Goal: Task Accomplishment & Management: Manage account settings

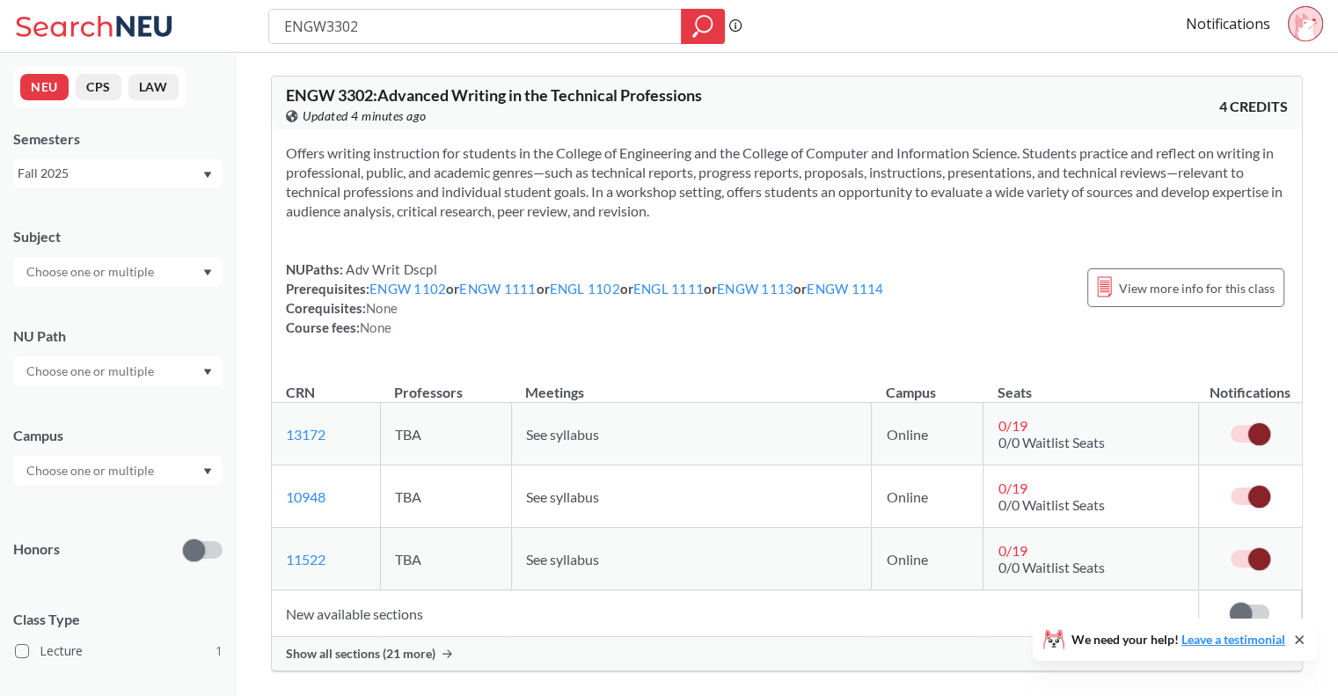
click at [619, 13] on input "ENGW3302" at bounding box center [475, 26] width 386 height 30
type input "1112"
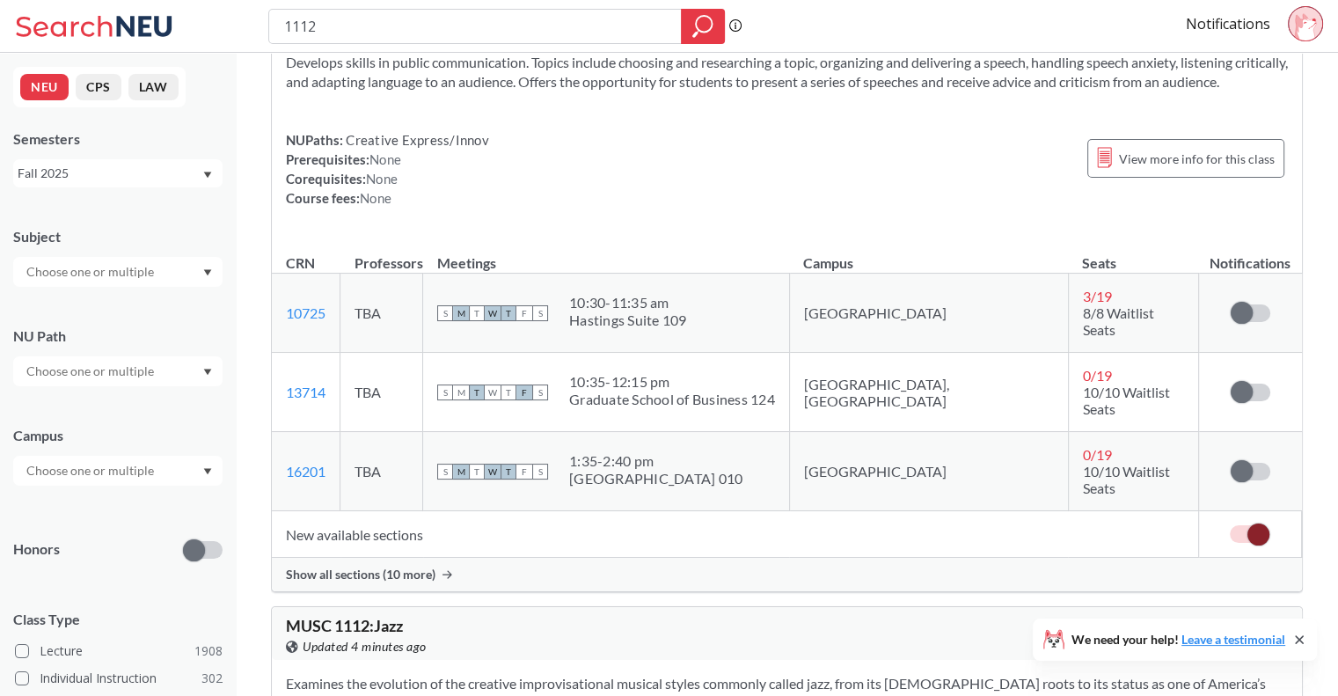
scroll to position [96, 0]
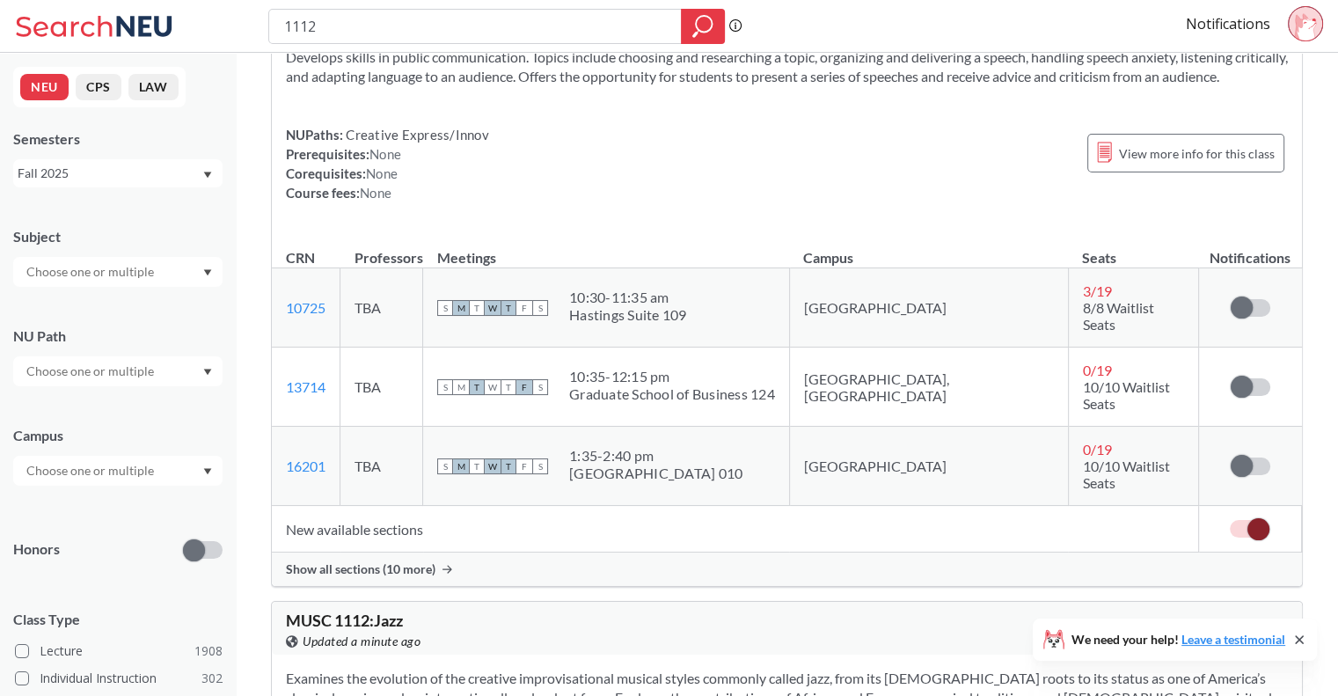
click at [560, 560] on div "Show all sections (10 more)" at bounding box center [787, 569] width 1030 height 33
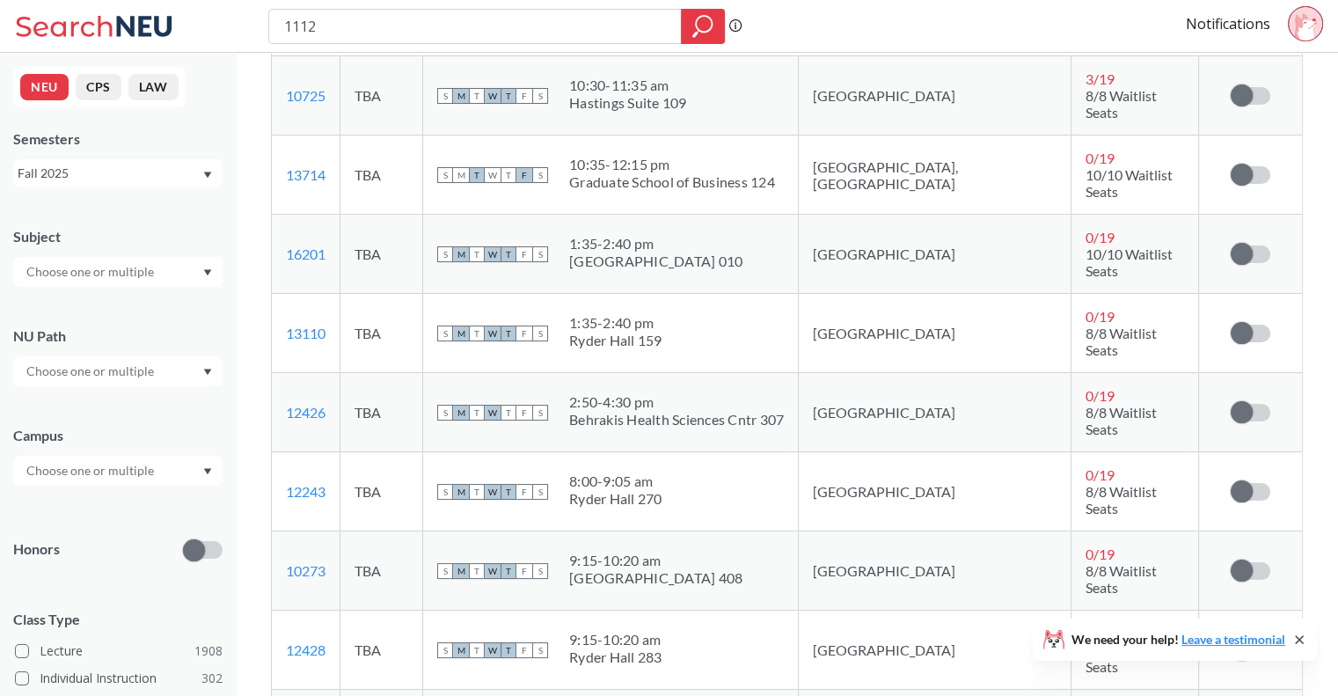
scroll to position [313, 0]
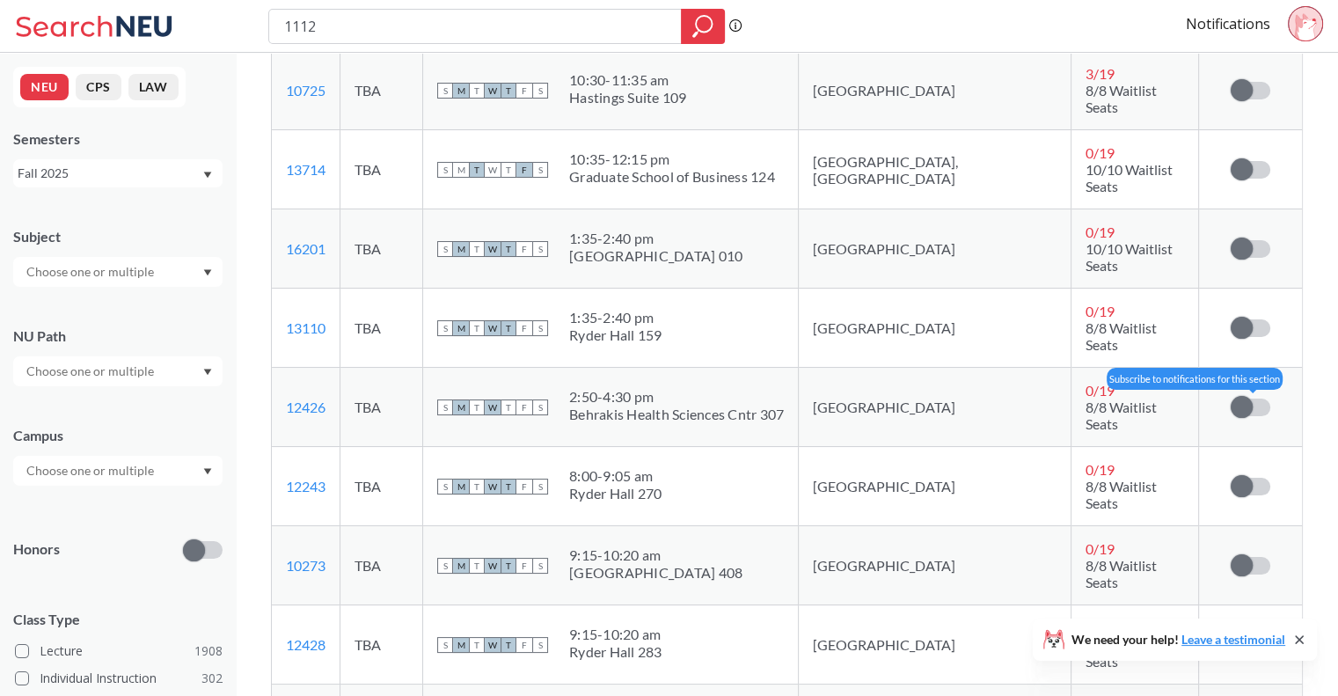
click at [1238, 396] on span at bounding box center [1242, 407] width 22 height 22
click at [1231, 399] on input "checkbox" at bounding box center [1231, 399] width 0 height 0
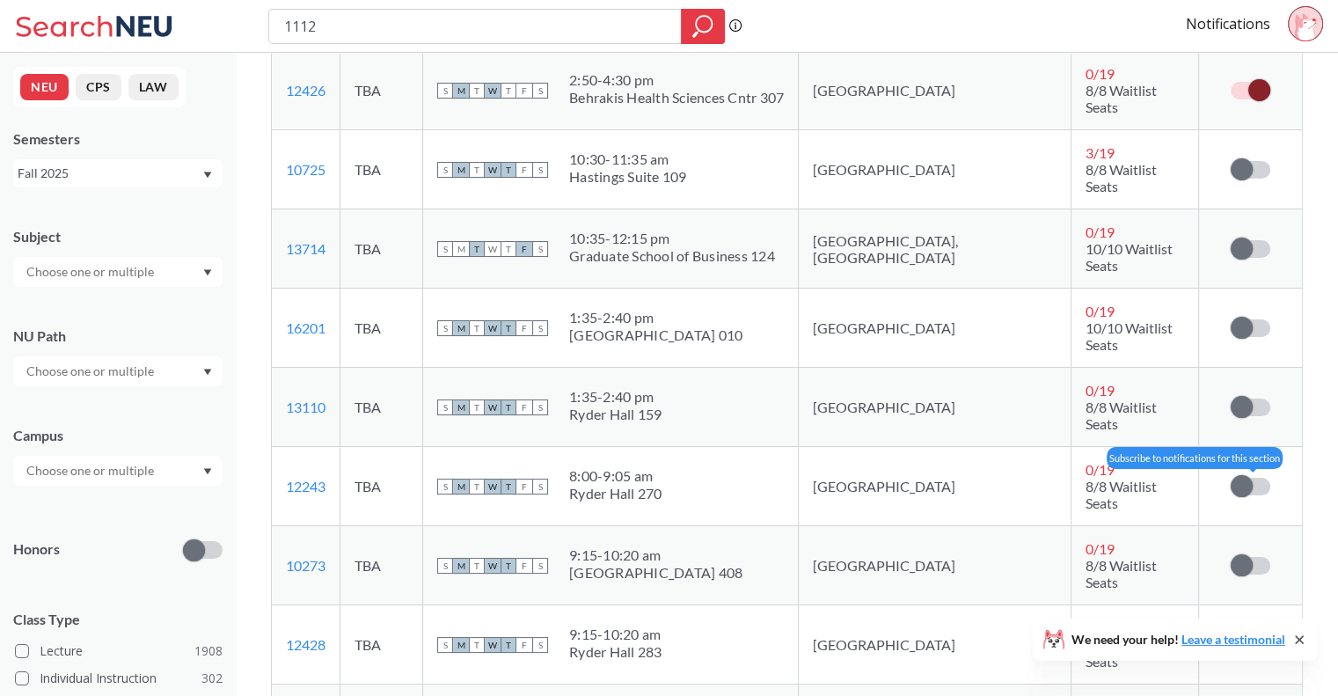
click at [1262, 478] on label at bounding box center [1251, 487] width 40 height 18
click at [1231, 478] on input "checkbox" at bounding box center [1231, 478] width 0 height 0
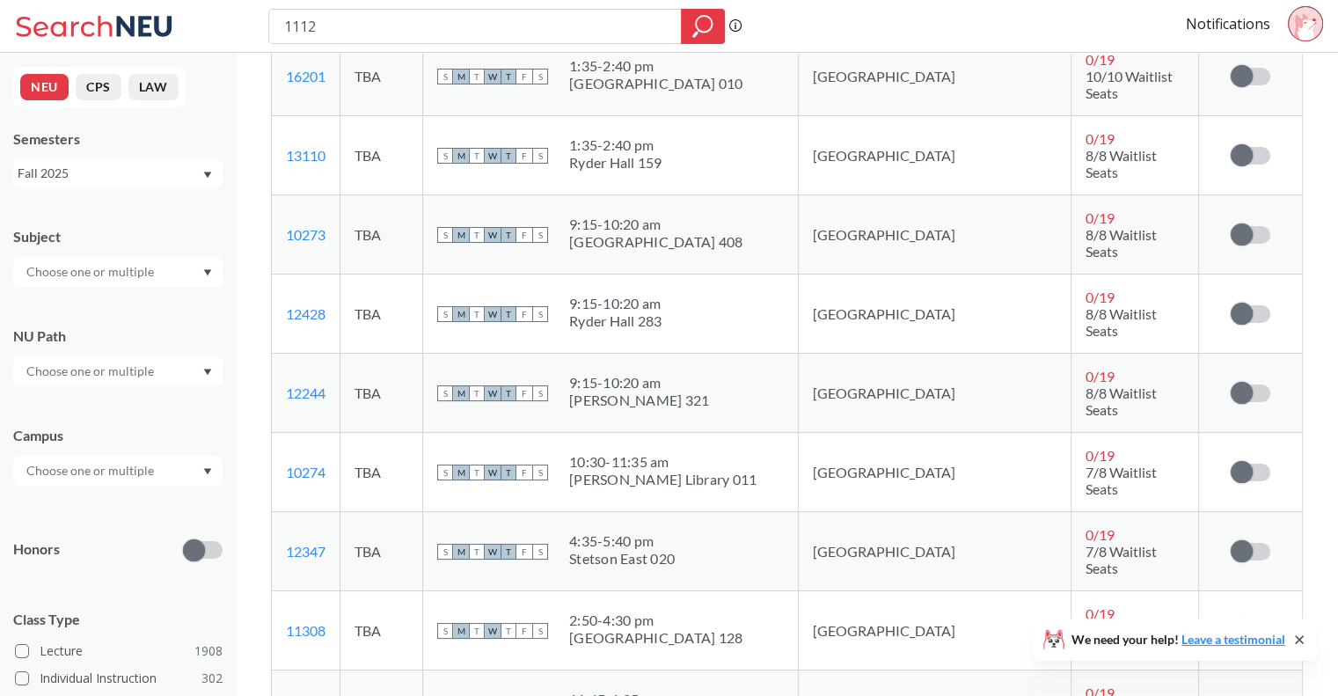
scroll to position [655, 0]
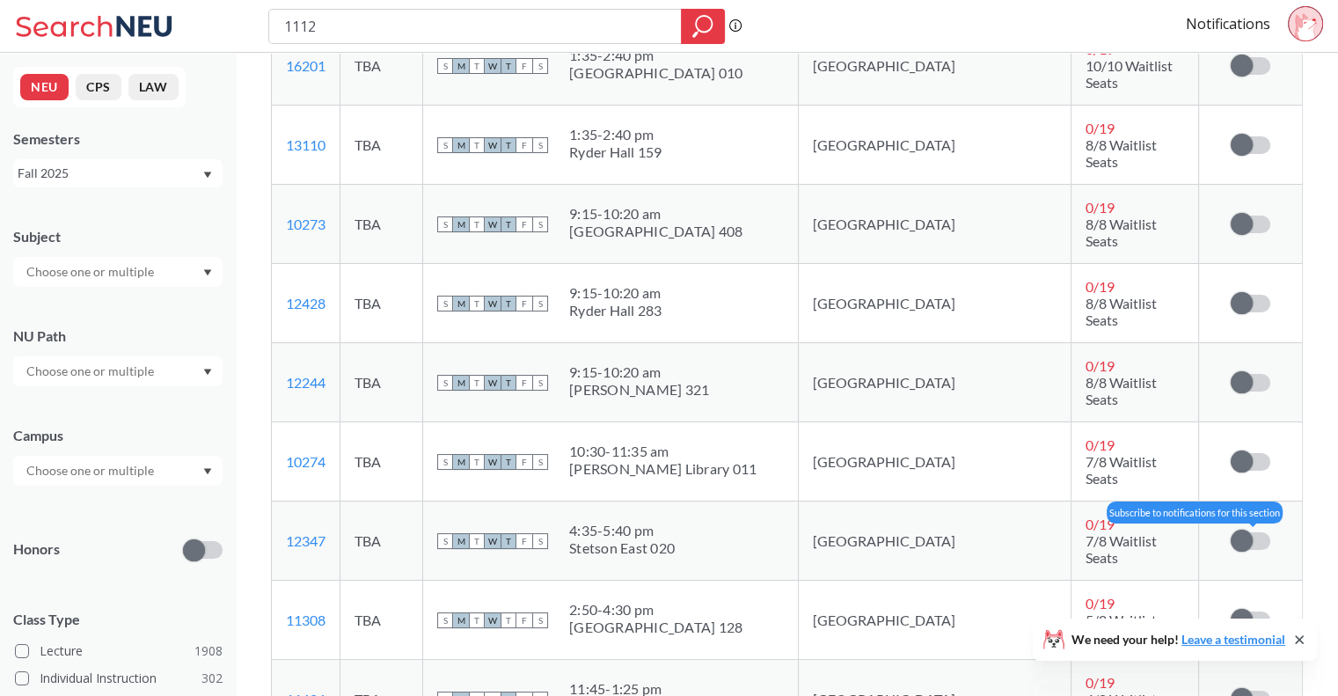
click at [1256, 532] on label at bounding box center [1251, 541] width 40 height 18
click at [1231, 532] on input "checkbox" at bounding box center [1231, 532] width 0 height 0
click at [1244, 581] on td "Subscribe to notifications for this section" at bounding box center [1249, 620] width 103 height 79
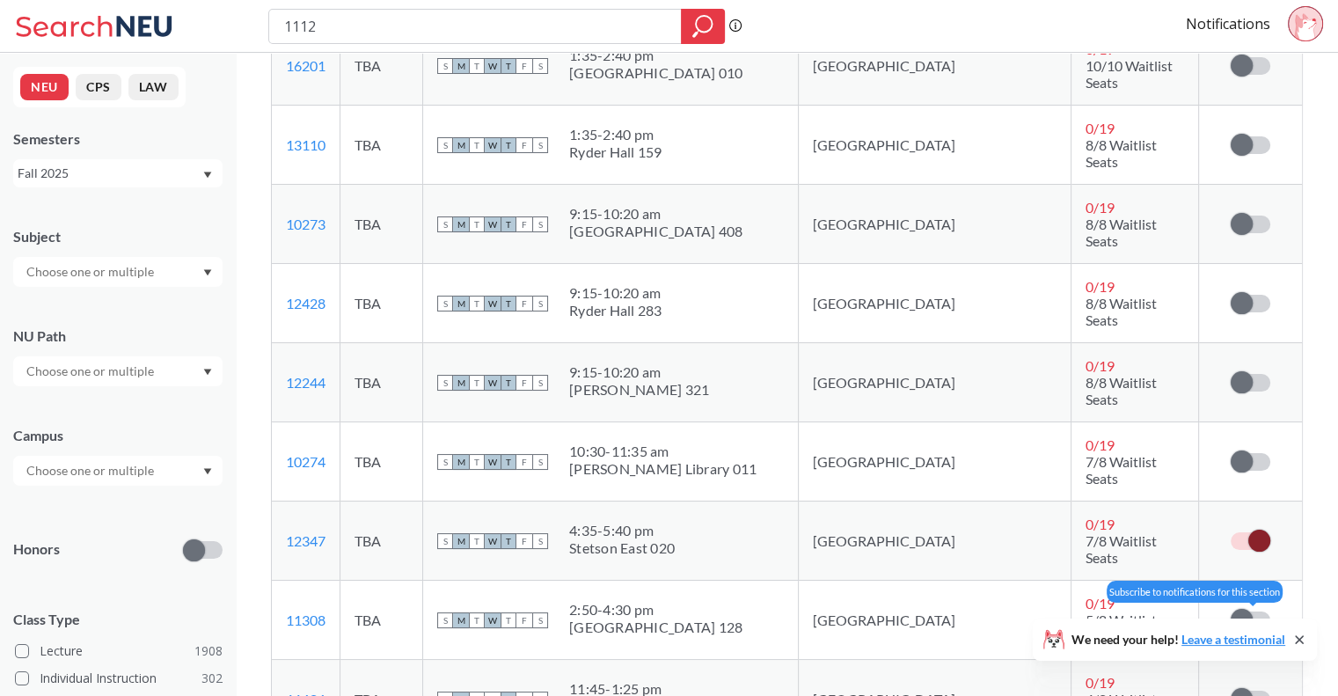
click at [1244, 609] on span at bounding box center [1242, 620] width 22 height 22
click at [1231, 612] on input "checkbox" at bounding box center [1231, 612] width 0 height 0
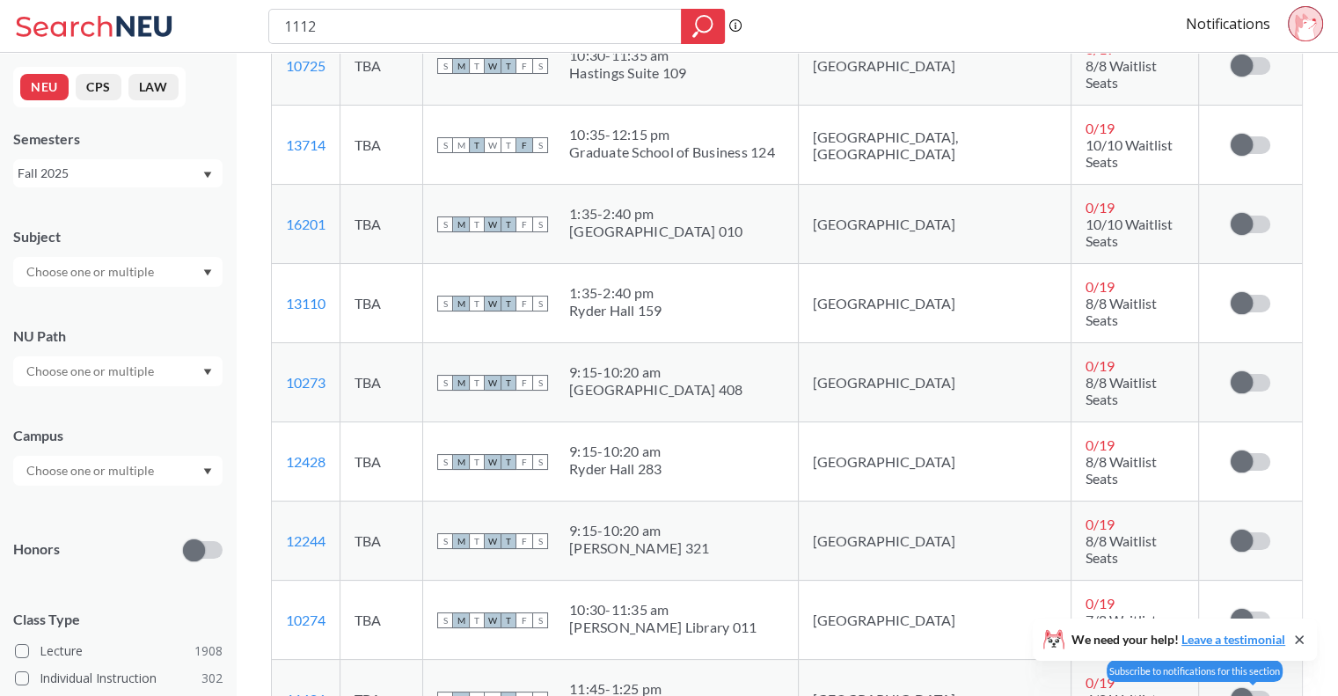
click at [1248, 688] on span at bounding box center [1242, 699] width 22 height 22
click at [1231, 691] on input "checkbox" at bounding box center [1231, 691] width 0 height 0
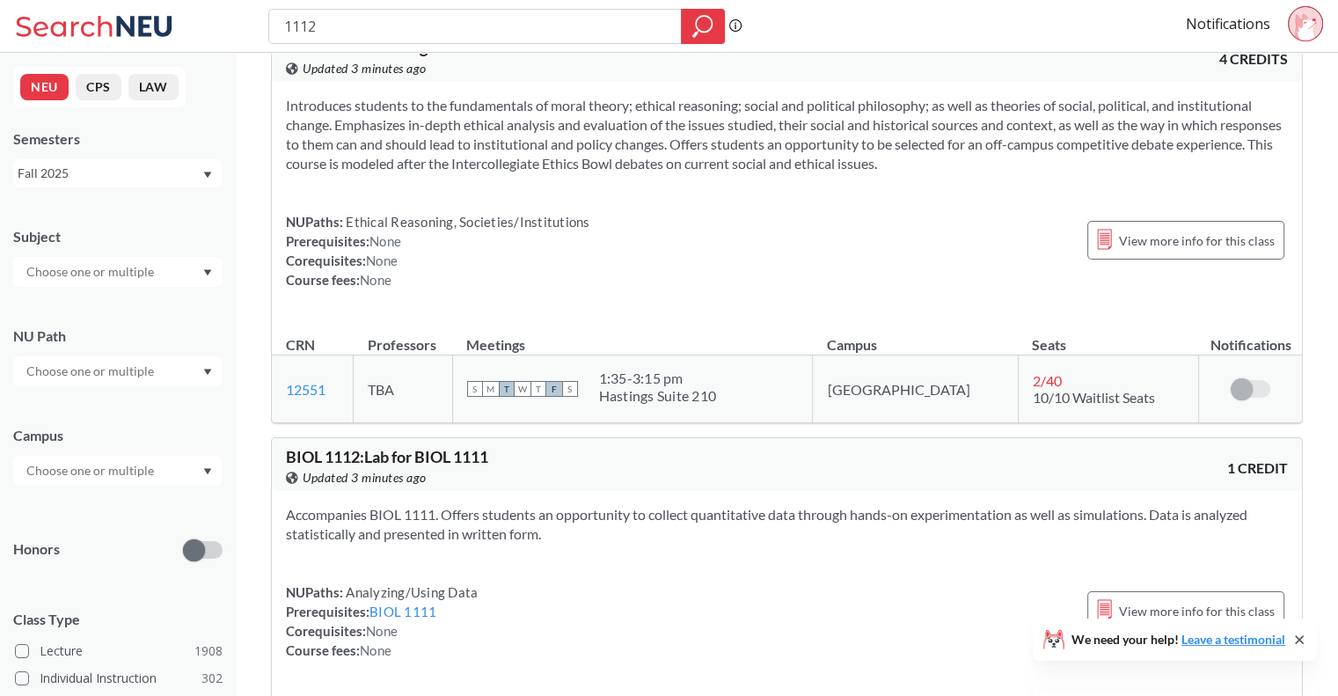
scroll to position [1880, 0]
